Goal: Task Accomplishment & Management: Complete application form

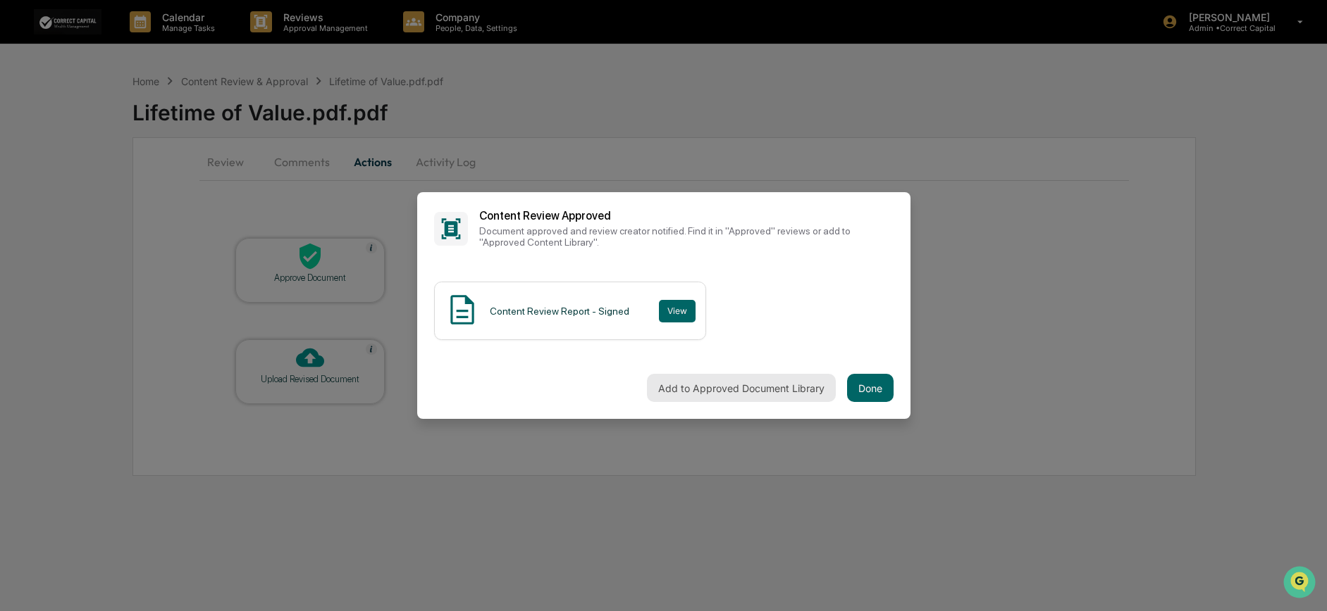
click at [791, 390] on button "Add to Approved Document Library" at bounding box center [741, 388] width 189 height 28
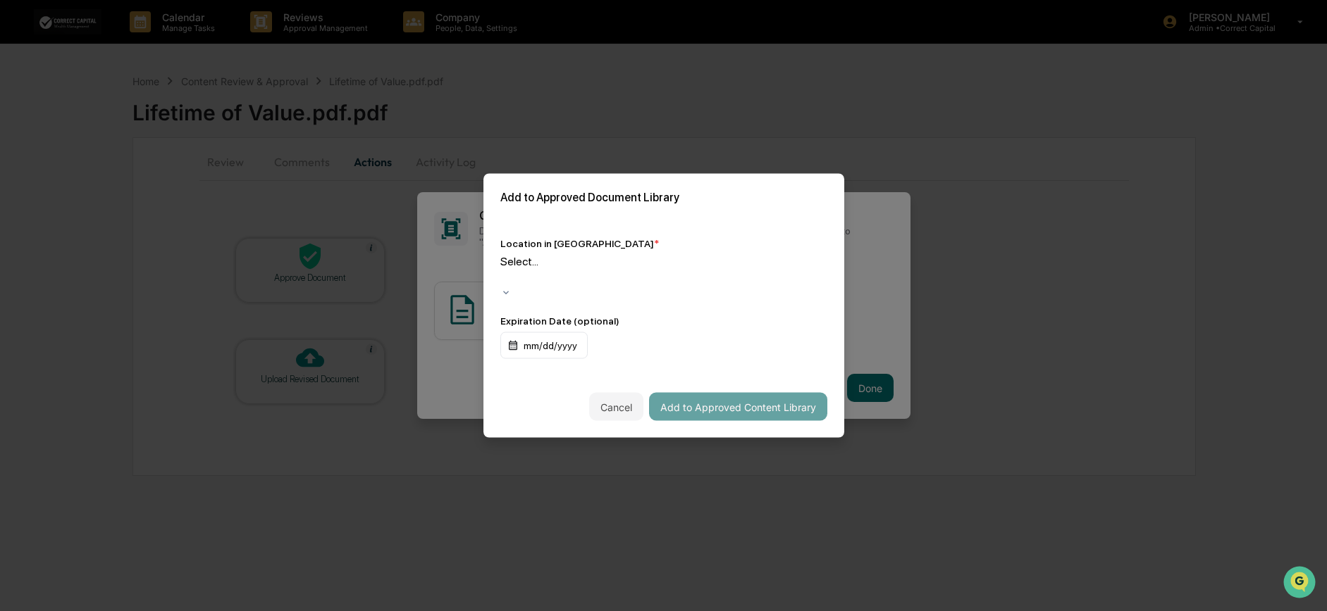
click at [504, 270] on div at bounding box center [503, 278] width 2 height 16
click at [743, 397] on button "Add to Approved Content Library" at bounding box center [738, 407] width 178 height 28
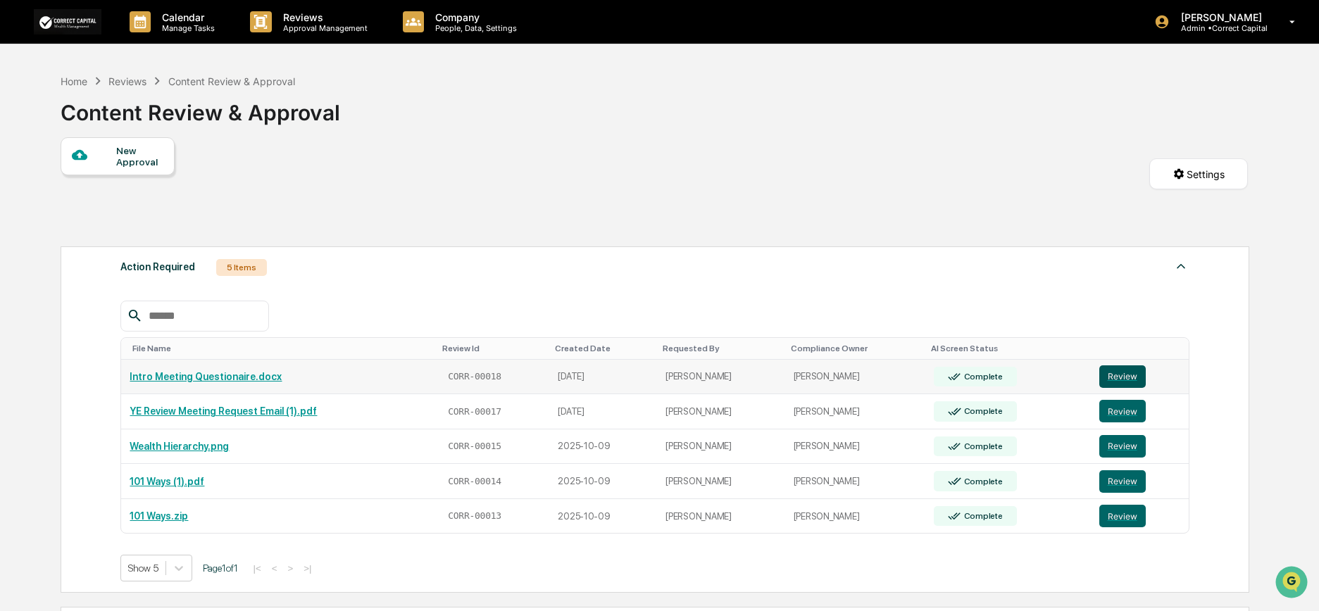
click at [1124, 377] on button "Review" at bounding box center [1123, 377] width 46 height 23
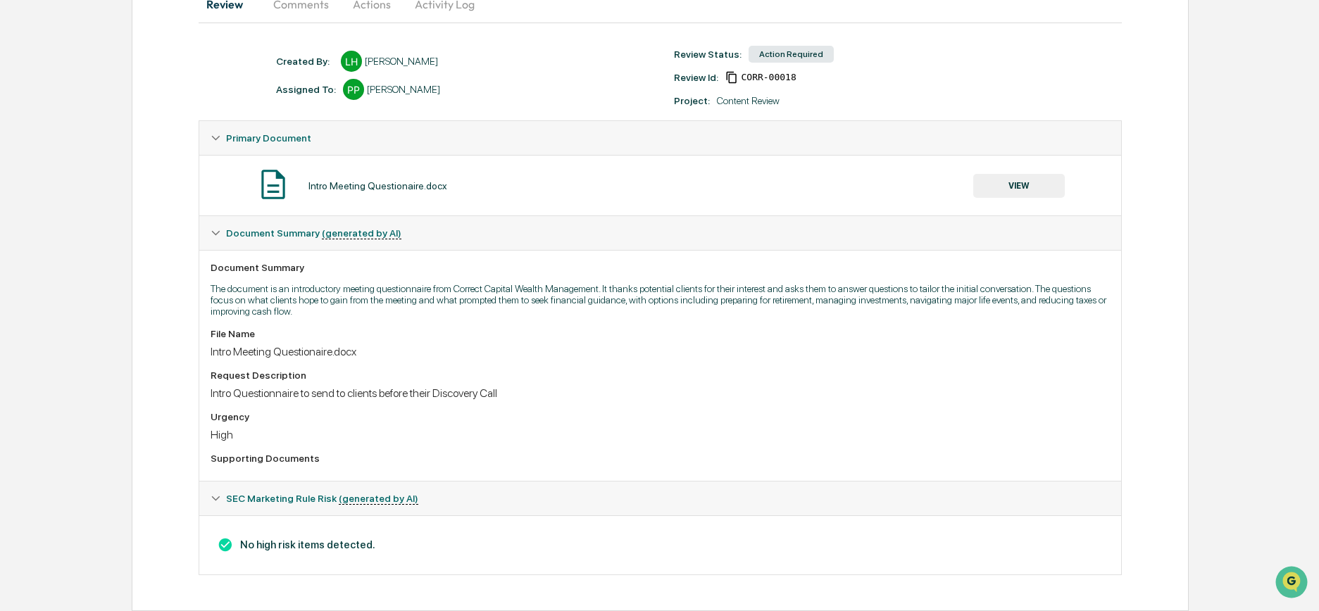
drag, startPoint x: 1009, startPoint y: 182, endPoint x: 989, endPoint y: 216, distance: 39.1
click at [1009, 155] on div "Primary Document" at bounding box center [660, 138] width 922 height 34
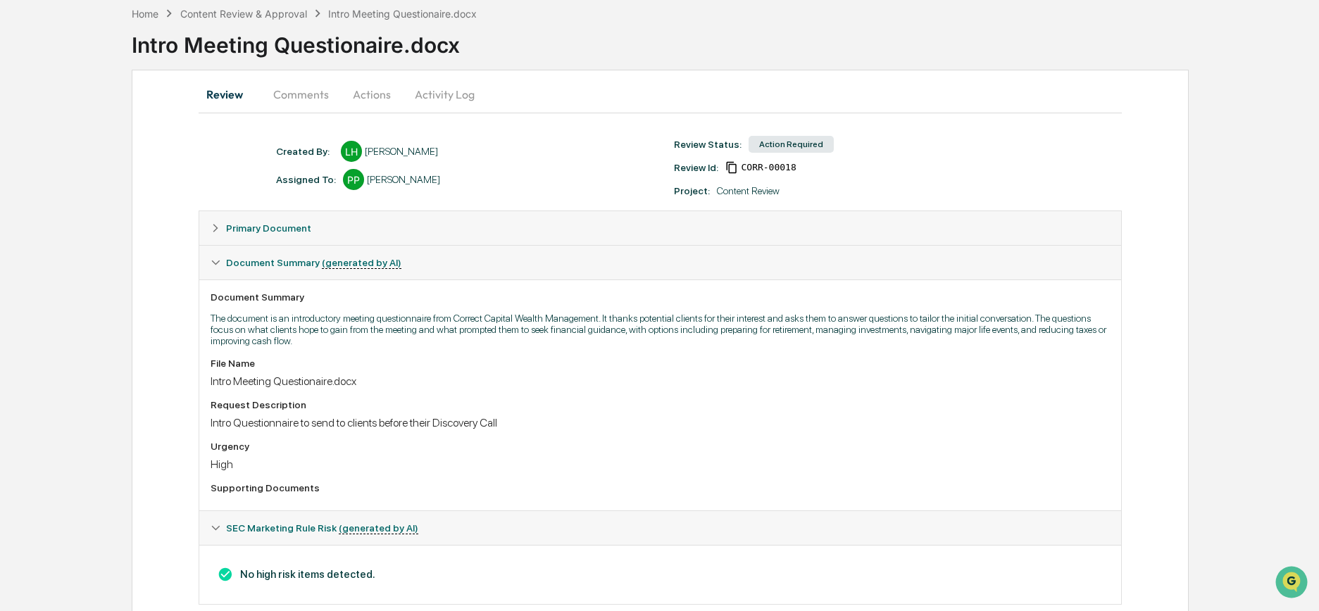
scroll to position [97, 0]
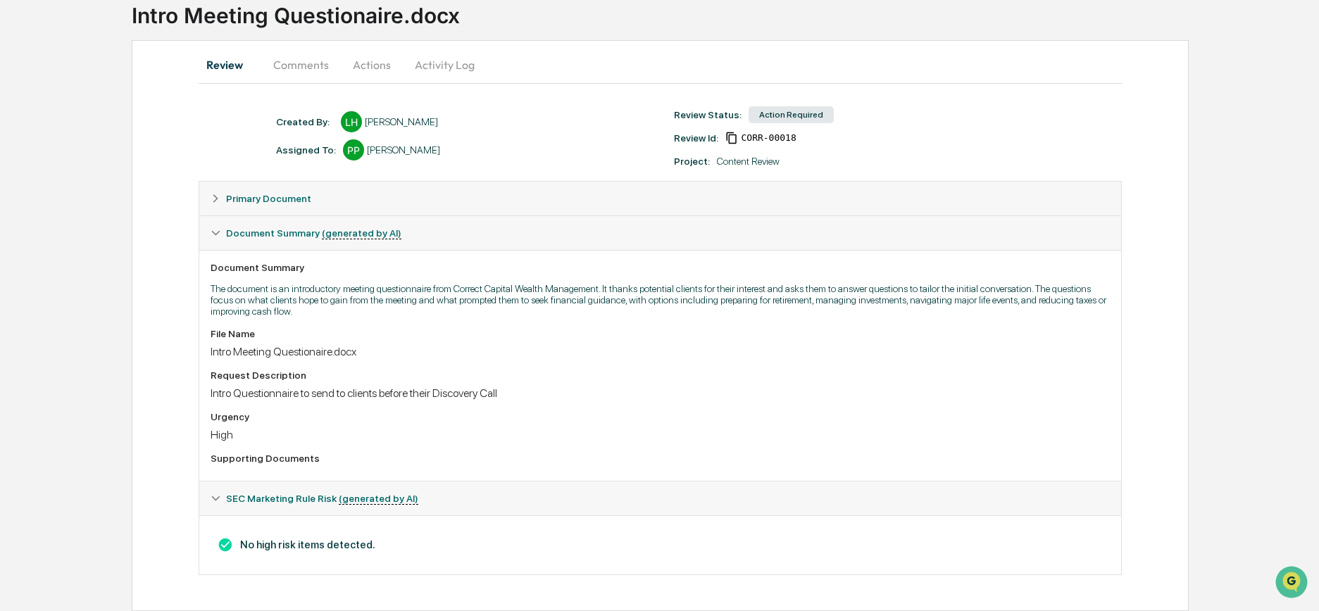
click at [284, 196] on span "Primary Document" at bounding box center [268, 198] width 85 height 11
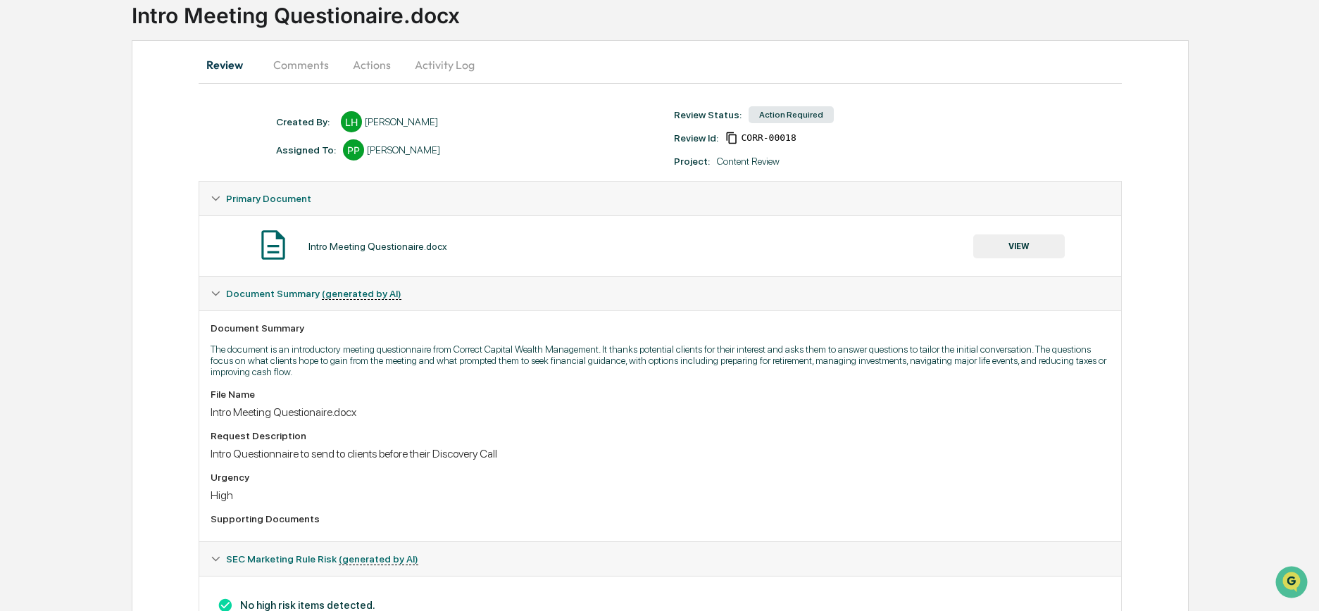
click at [1019, 242] on button "VIEW" at bounding box center [1020, 247] width 92 height 24
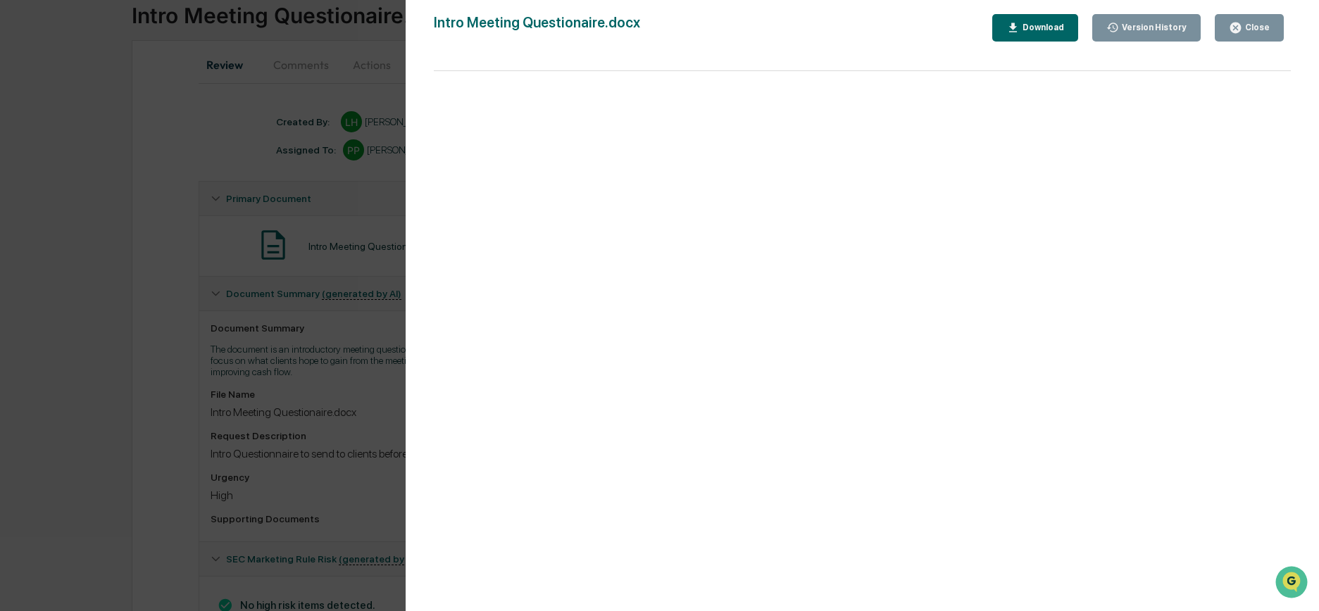
click at [1240, 27] on icon "button" at bounding box center [1236, 28] width 11 height 11
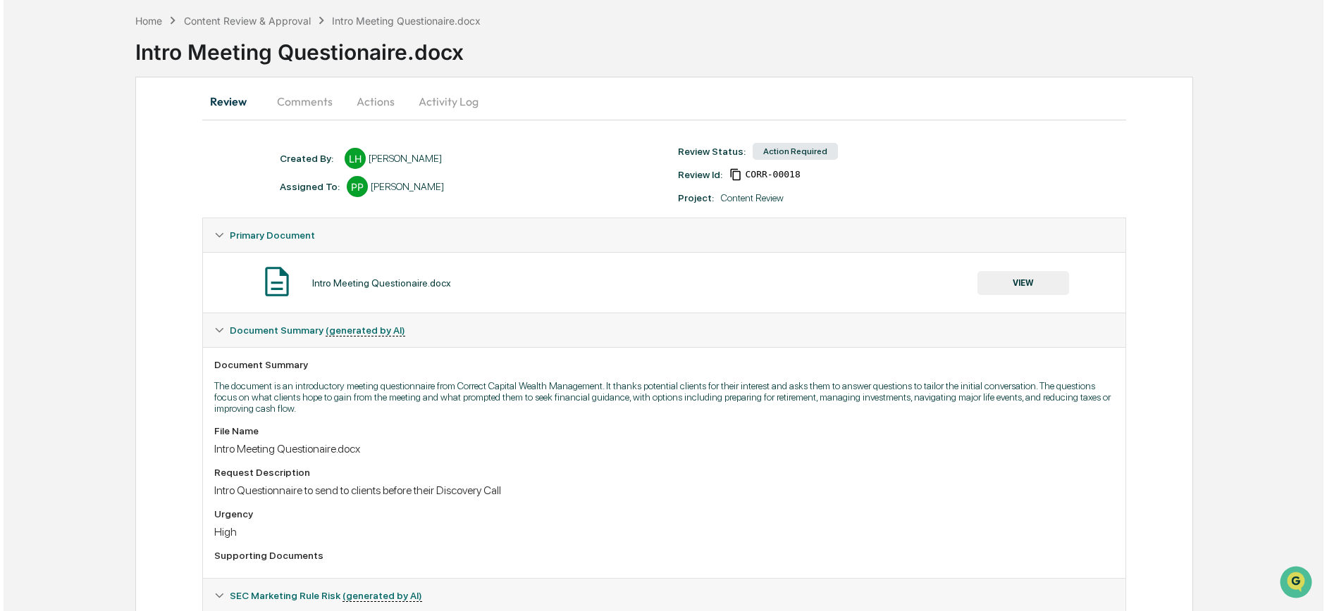
scroll to position [0, 0]
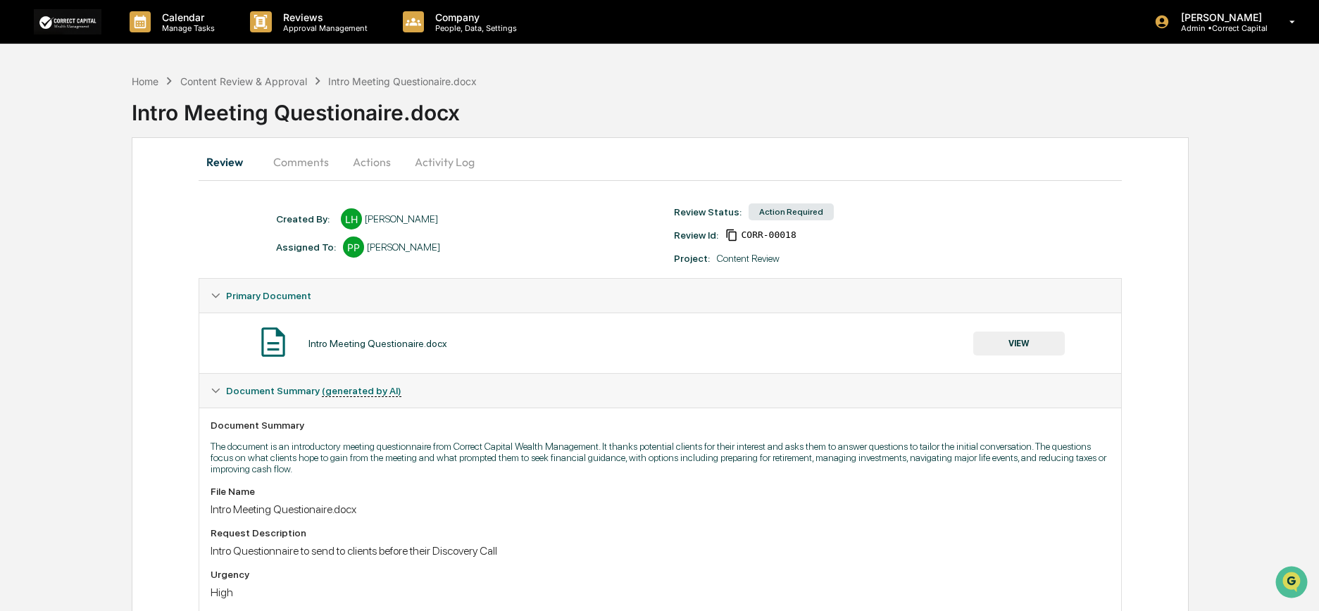
click at [369, 163] on button "Actions" at bounding box center [371, 162] width 63 height 34
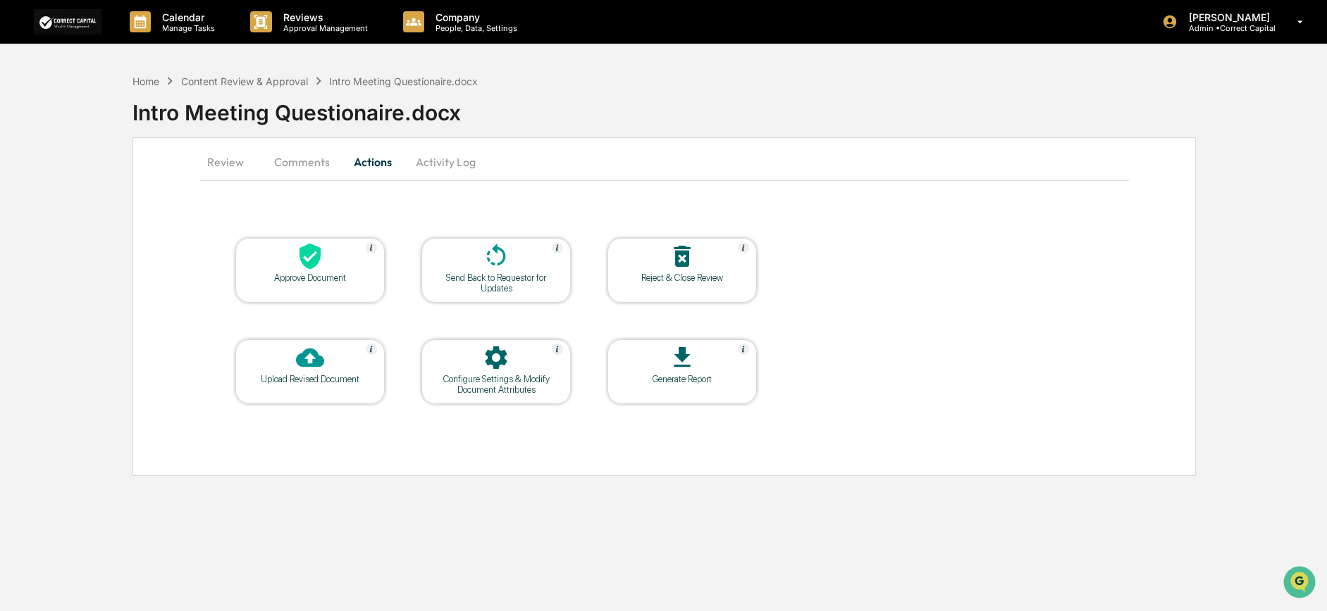
click at [311, 287] on div "Approve Document" at bounding box center [309, 270] width 149 height 65
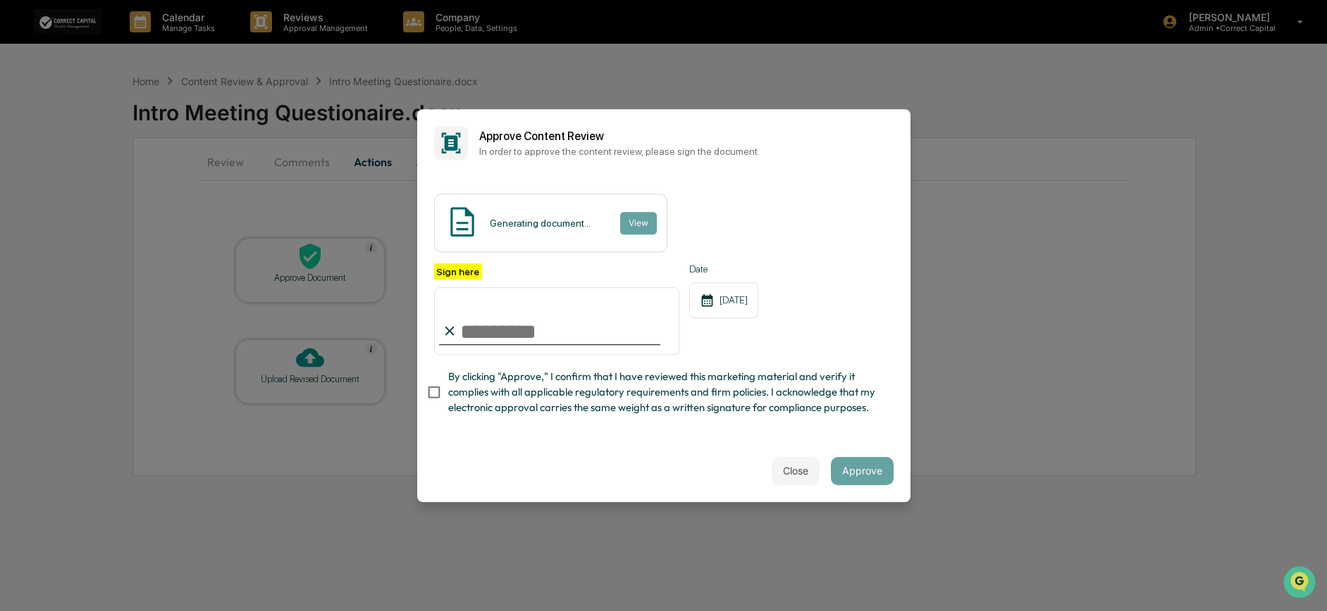
click at [571, 308] on input "Sign here" at bounding box center [557, 321] width 246 height 68
type input "**********"
click at [558, 318] on input "**********" at bounding box center [557, 321] width 246 height 68
drag, startPoint x: 558, startPoint y: 318, endPoint x: 324, endPoint y: 300, distance: 234.5
click at [325, 300] on body "**********" at bounding box center [663, 305] width 1327 height 611
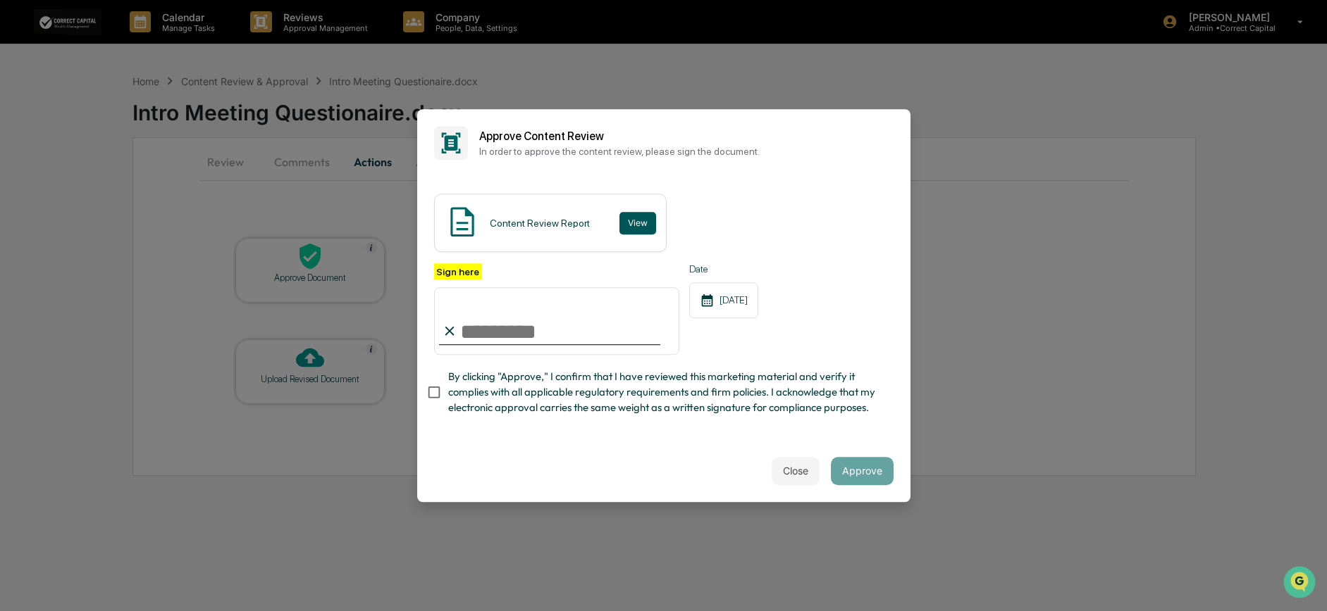
click at [634, 216] on button "View" at bounding box center [637, 223] width 37 height 23
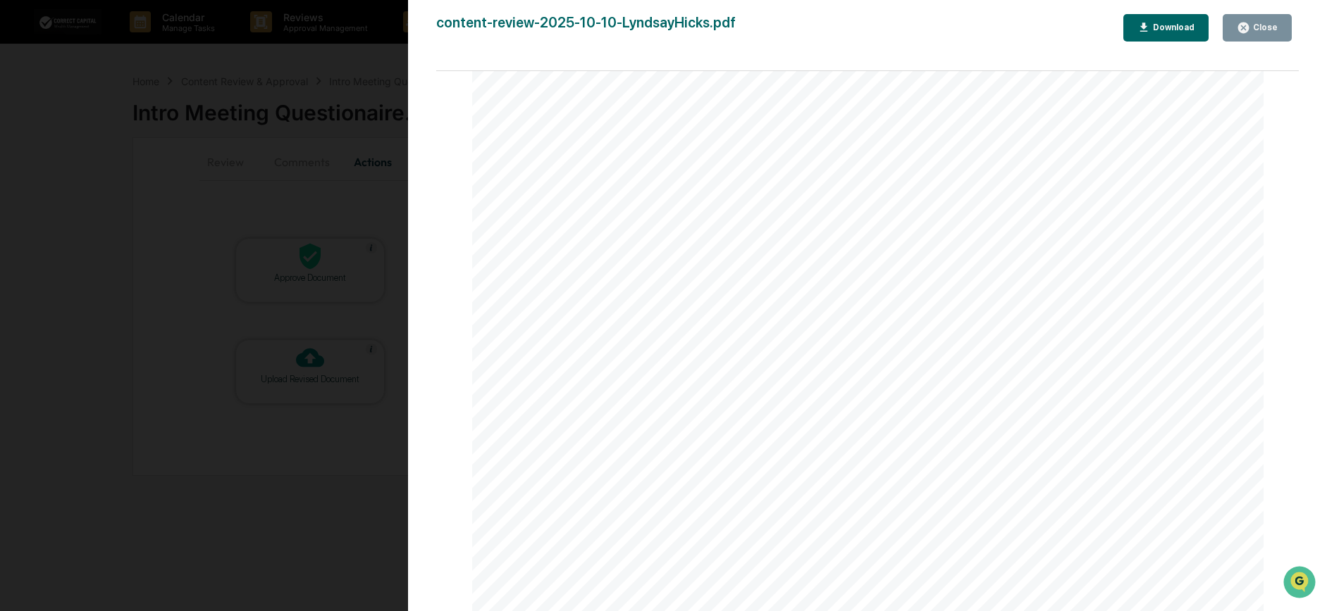
scroll to position [1777, 0]
click at [1269, 35] on button "Close" at bounding box center [1256, 27] width 69 height 27
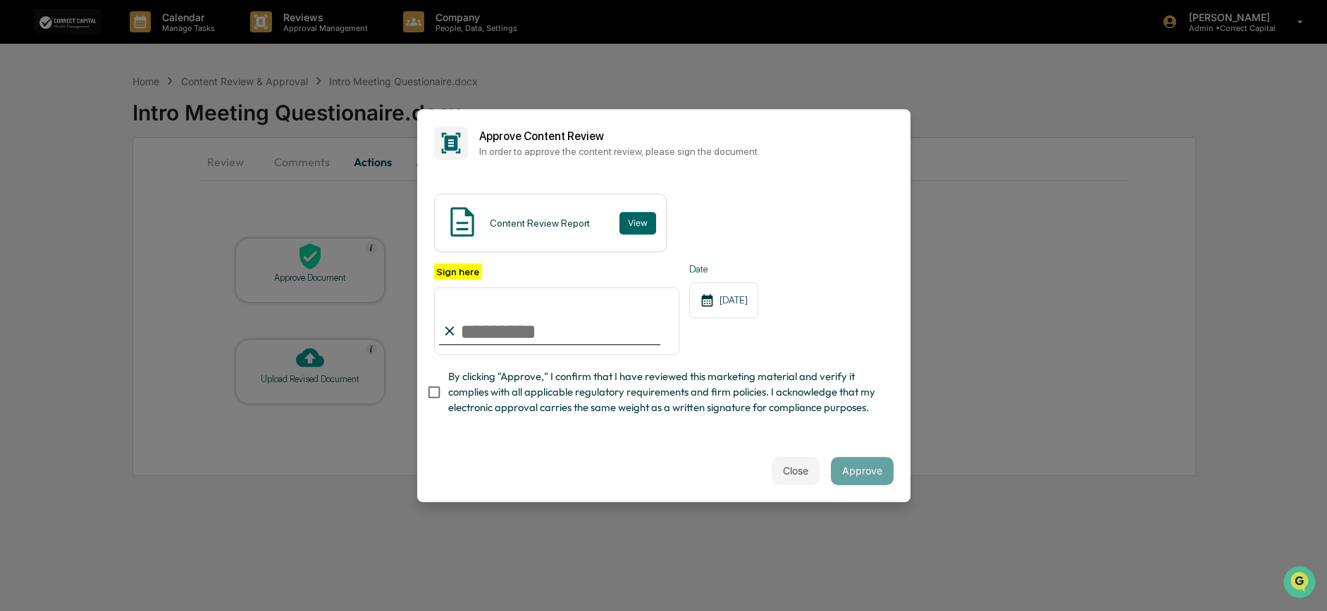
click at [478, 324] on input "Sign here" at bounding box center [557, 321] width 246 height 68
type input "**********"
click at [843, 480] on button "Approve" at bounding box center [862, 471] width 63 height 28
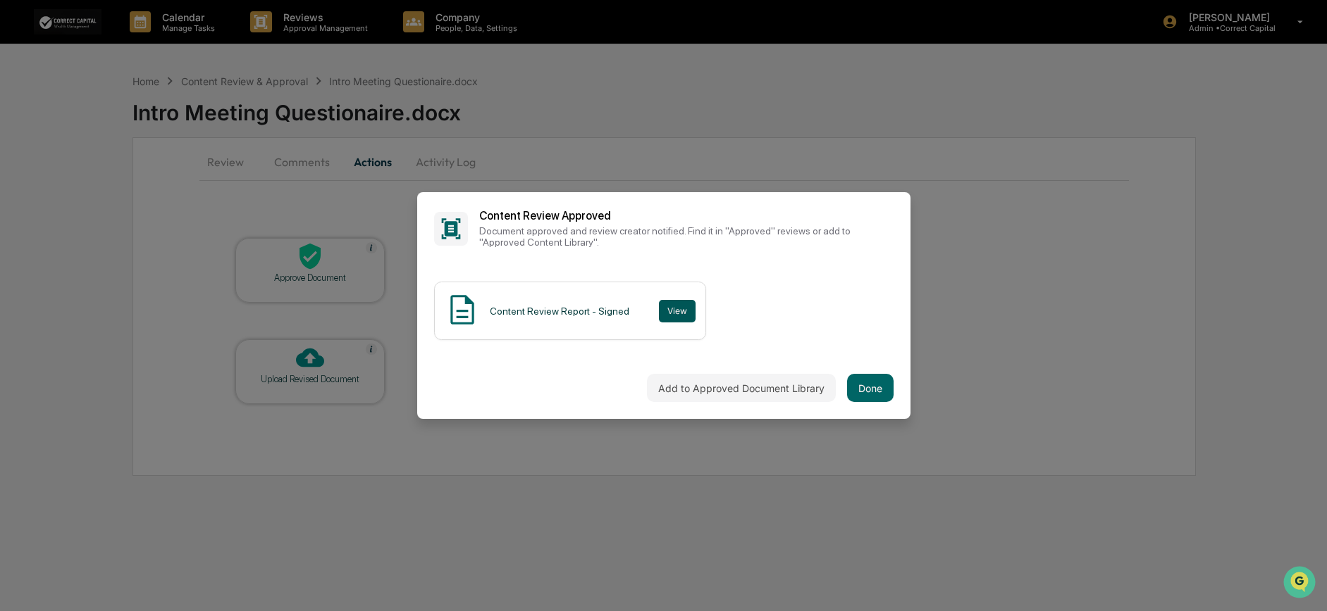
click at [667, 306] on button "View" at bounding box center [677, 311] width 37 height 23
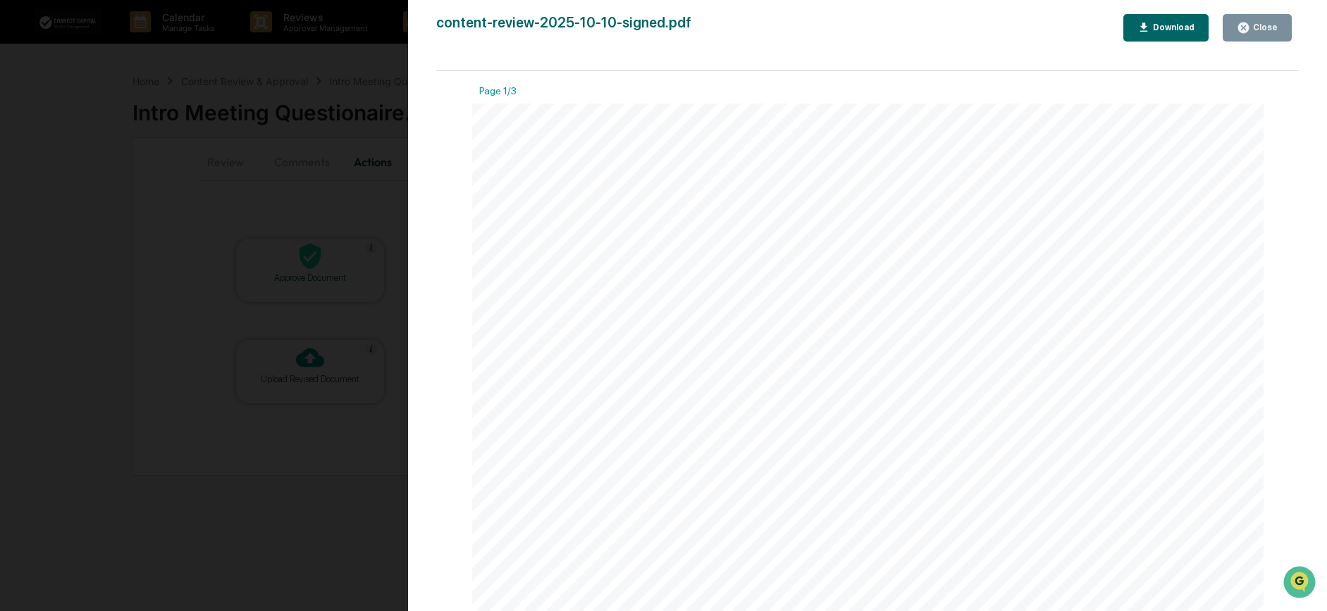
click at [1178, 30] on div "Download" at bounding box center [1172, 28] width 44 height 10
click at [1248, 29] on icon "button" at bounding box center [1242, 27] width 13 height 13
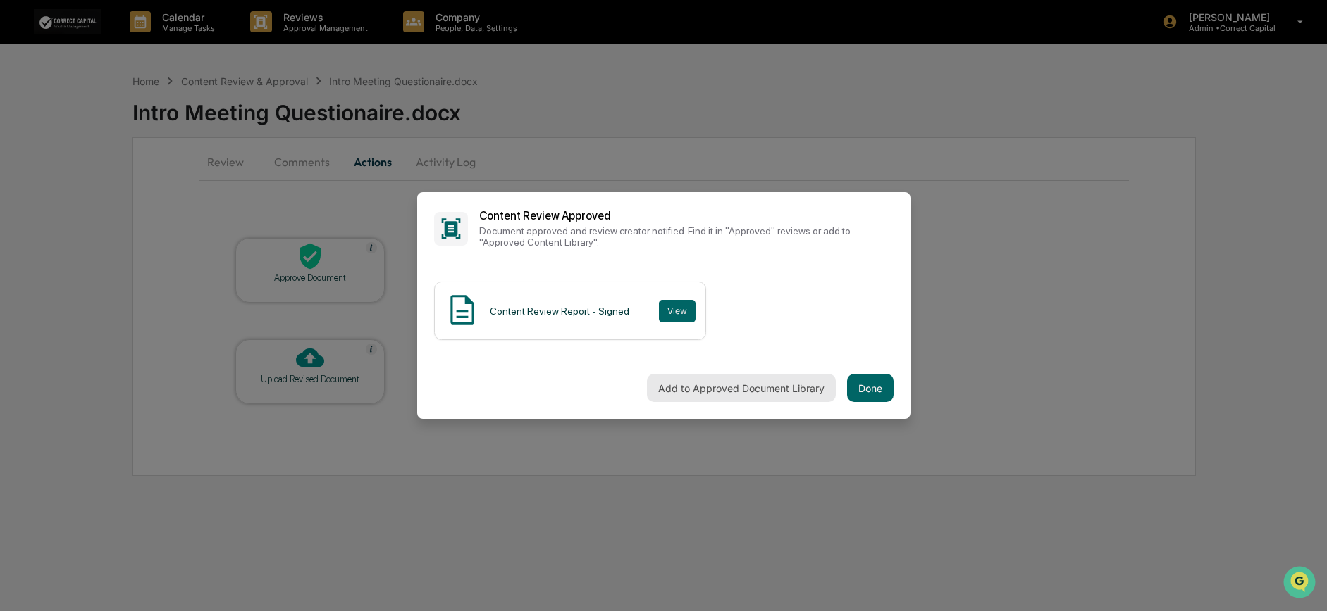
click at [760, 392] on button "Add to Approved Document Library" at bounding box center [741, 388] width 189 height 28
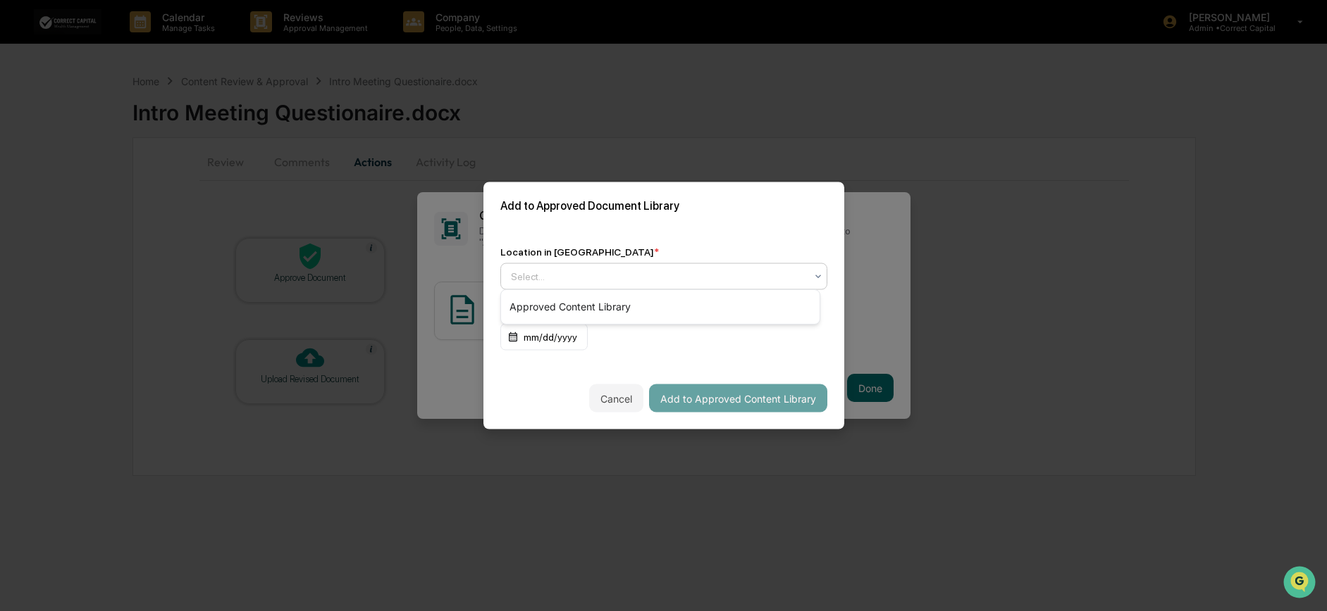
click at [726, 270] on div at bounding box center [658, 277] width 294 height 14
click at [714, 313] on div "Approved Content Library" at bounding box center [660, 307] width 318 height 28
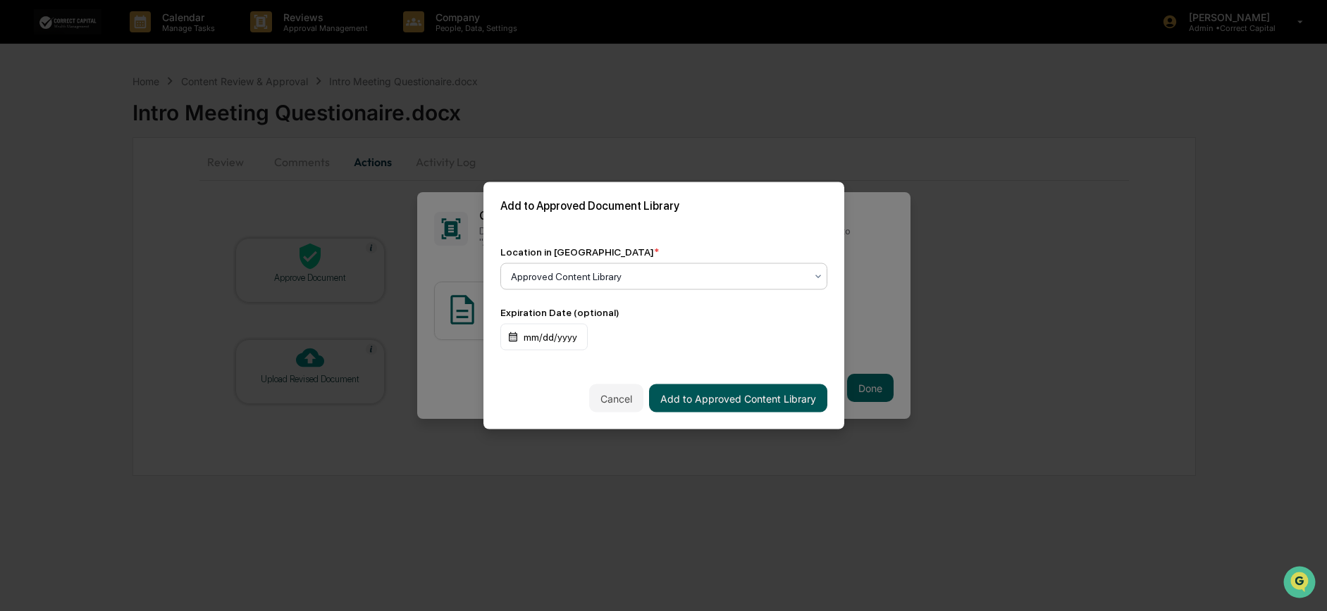
click at [761, 395] on button "Add to Approved Content Library" at bounding box center [738, 399] width 178 height 28
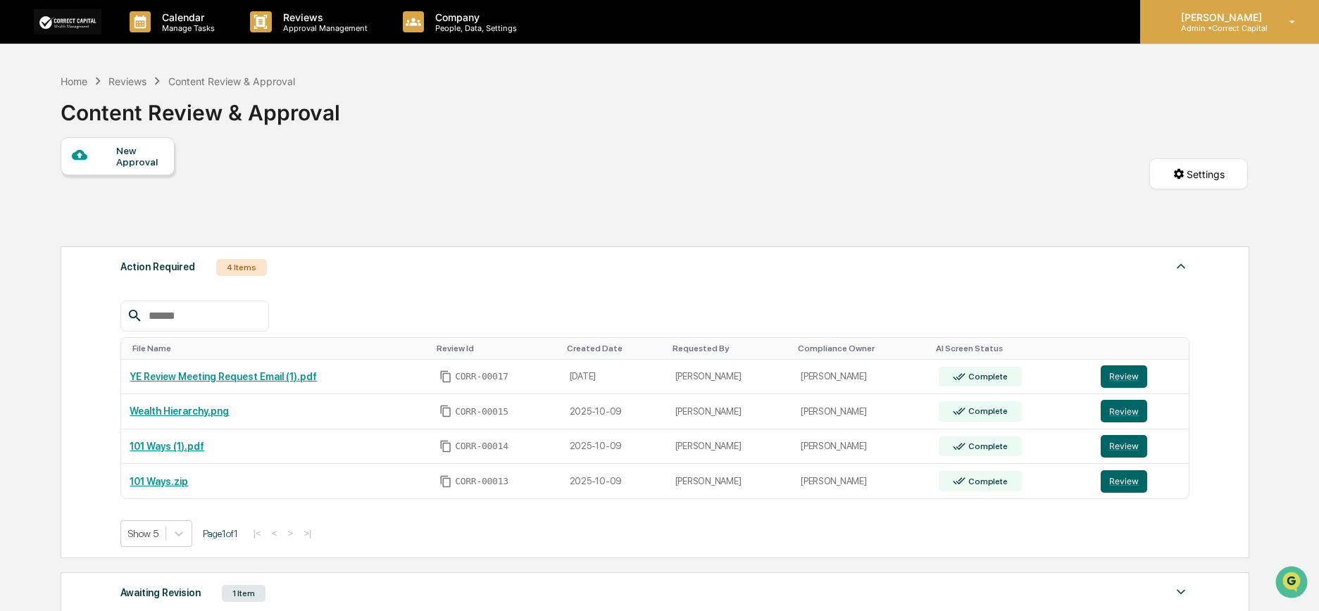
click at [1256, 27] on p "Admin • Correct Capital" at bounding box center [1219, 28] width 99 height 10
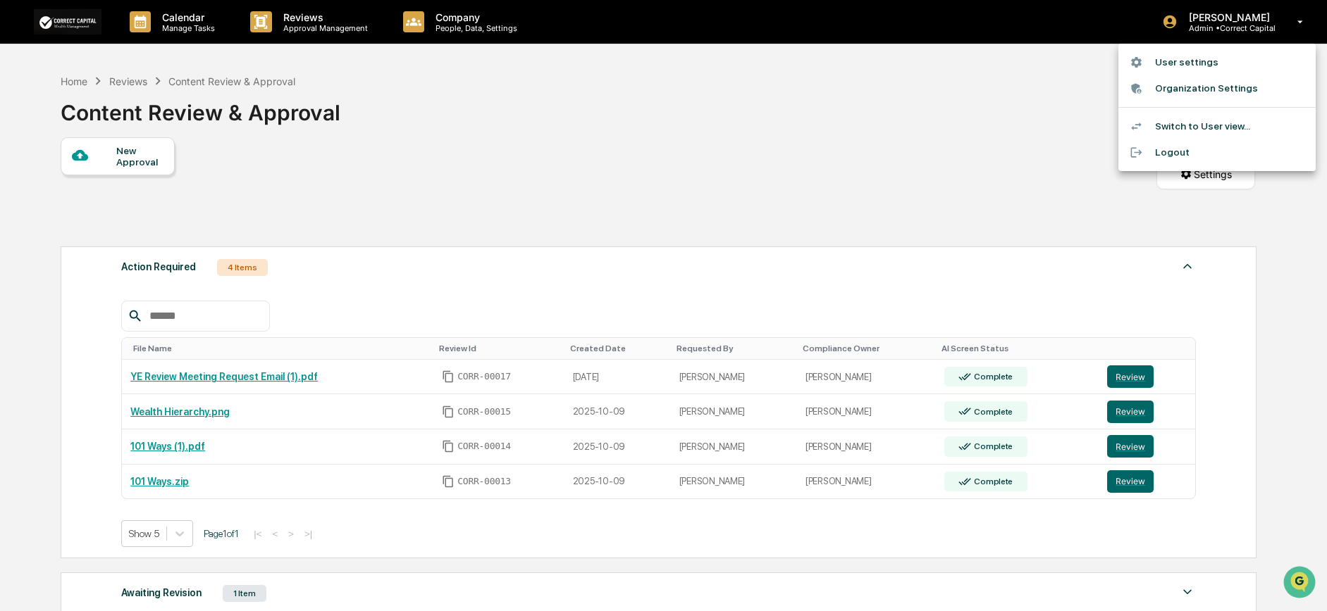
click at [1163, 157] on li "Logout" at bounding box center [1216, 152] width 197 height 26
